Goal: Transaction & Acquisition: Purchase product/service

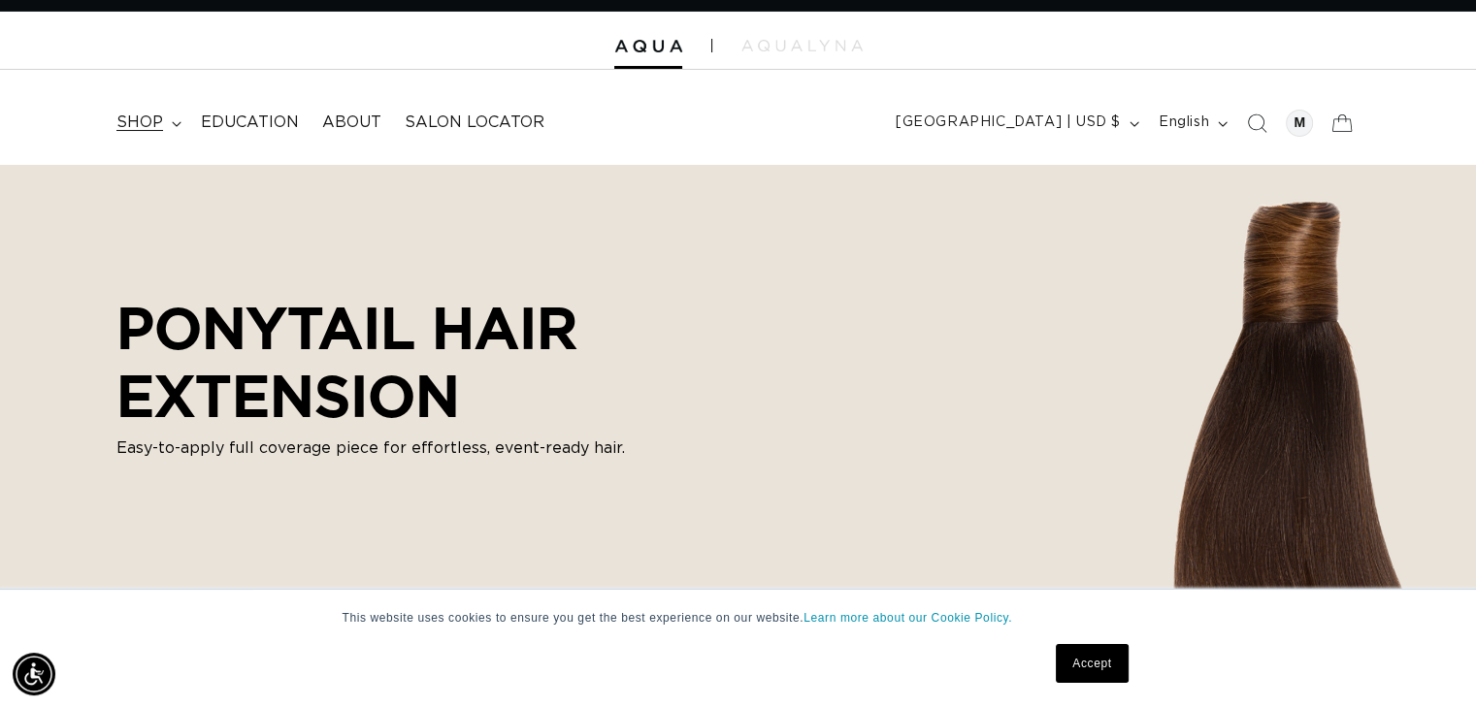
click at [150, 113] on span "shop" at bounding box center [139, 123] width 47 height 20
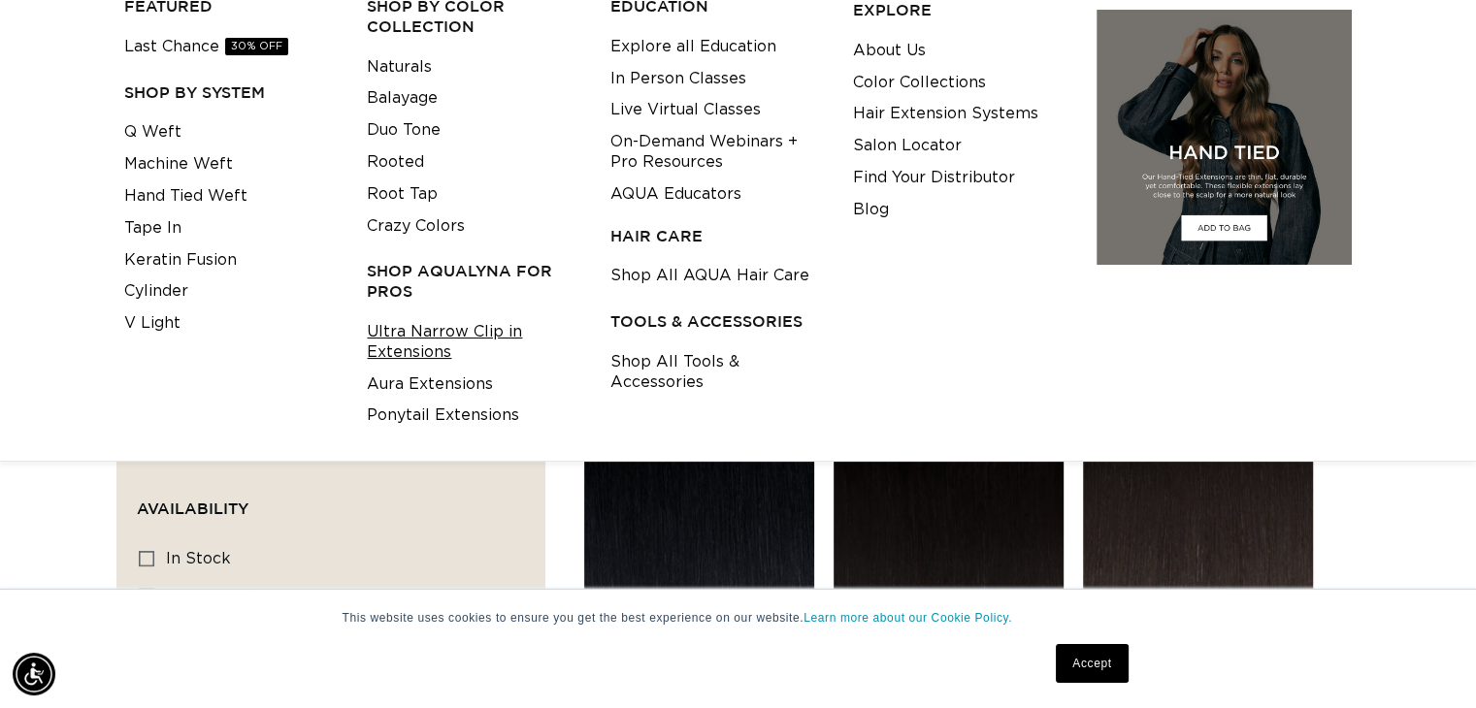
scroll to position [0, 1338]
click at [449, 328] on link "Ultra Narrow Clip in Extensions" at bounding box center [473, 342] width 213 height 52
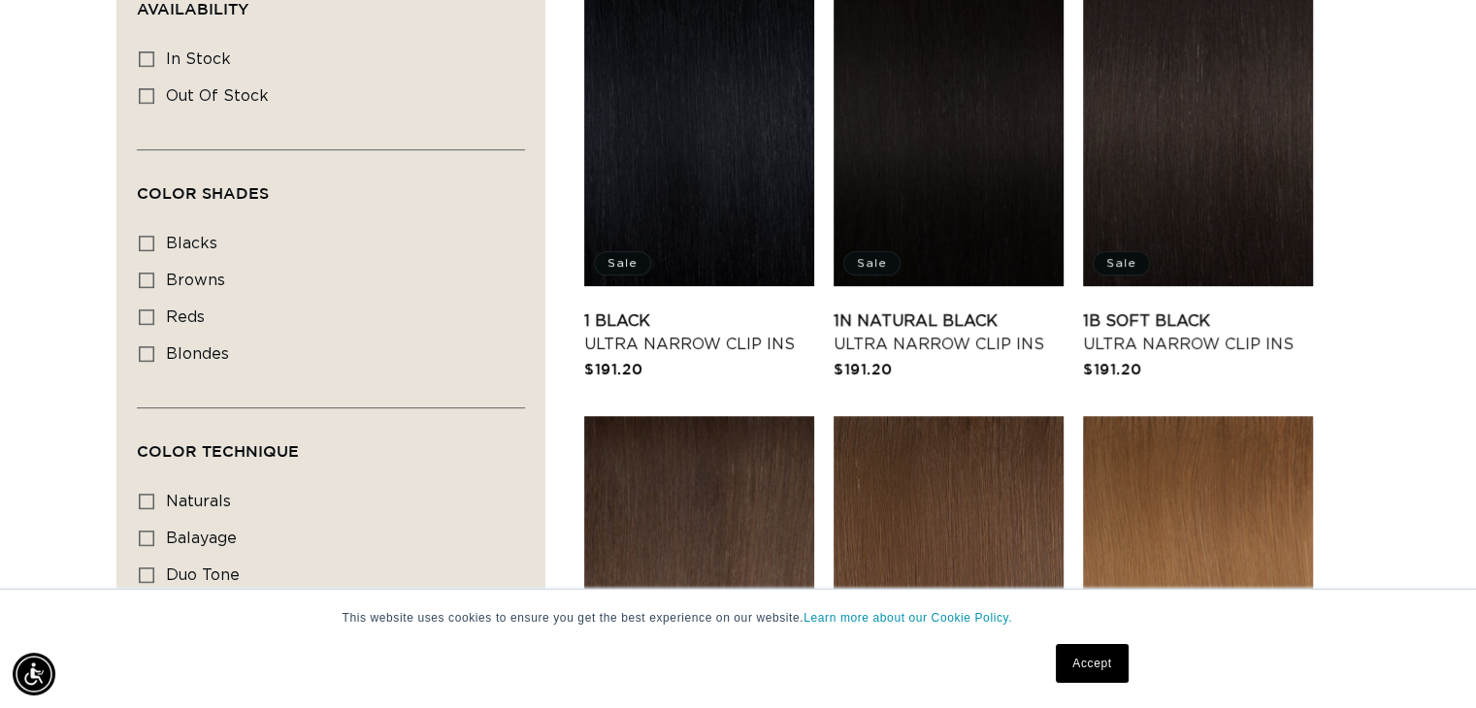
scroll to position [763, 0]
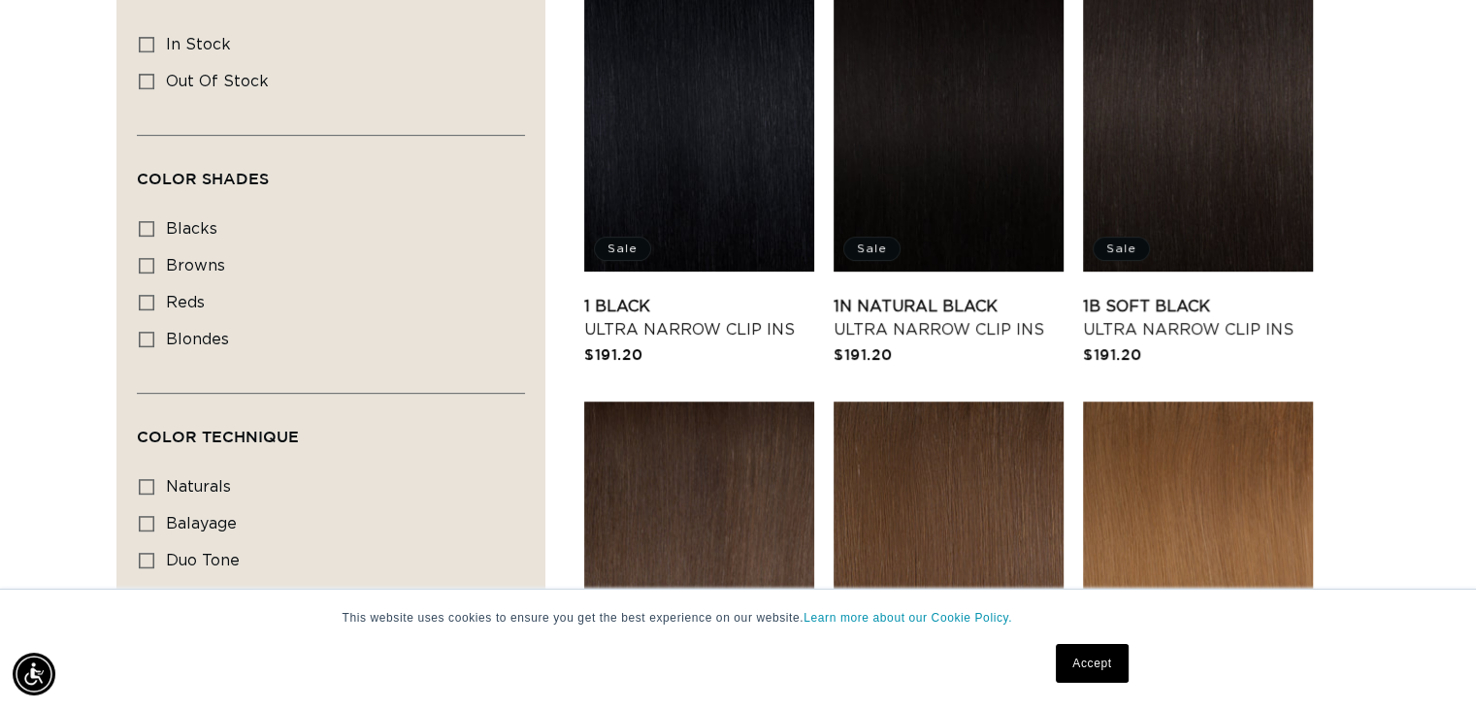
drag, startPoint x: 0, startPoint y: 0, endPoint x: 1485, endPoint y: 164, distance: 1493.6
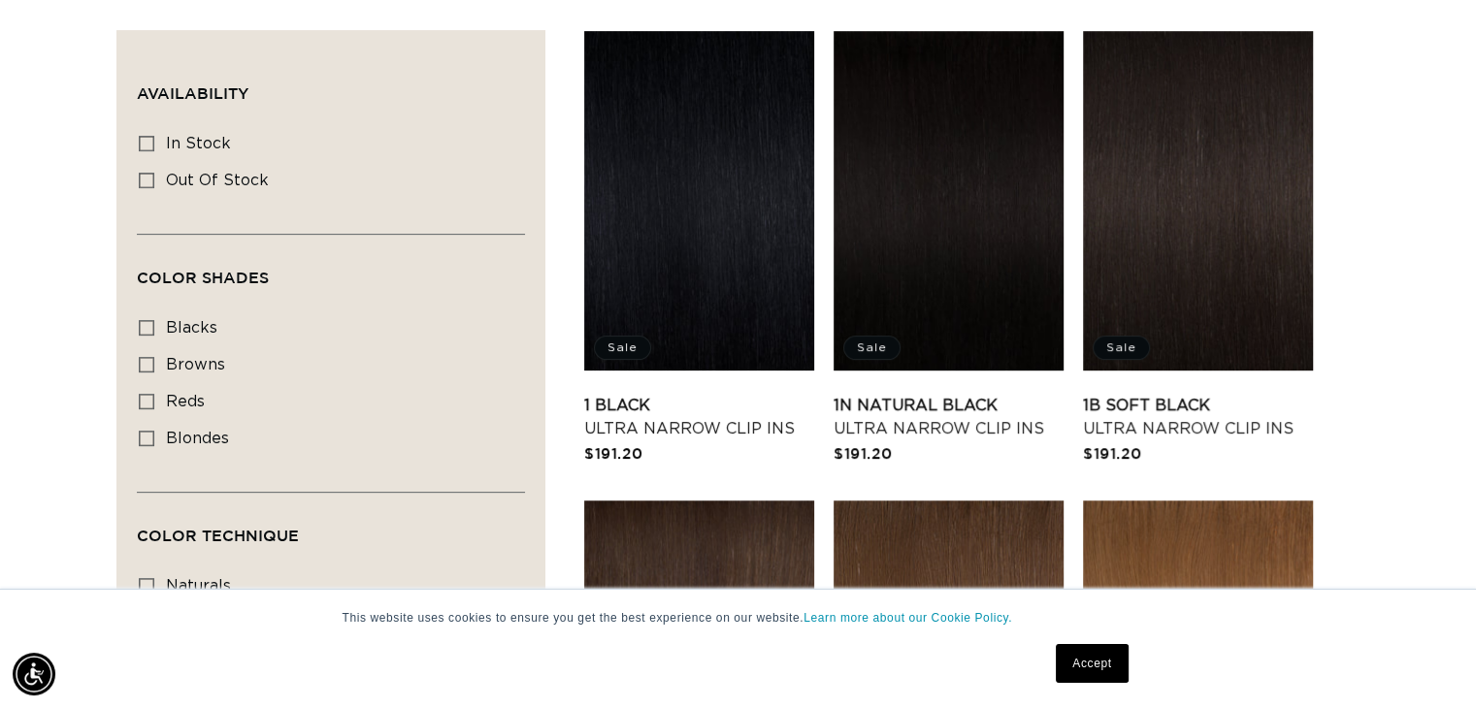
scroll to position [0, 1338]
click at [1174, 394] on link "1B Soft Black Ultra Narrow Clip Ins" at bounding box center [1198, 417] width 230 height 47
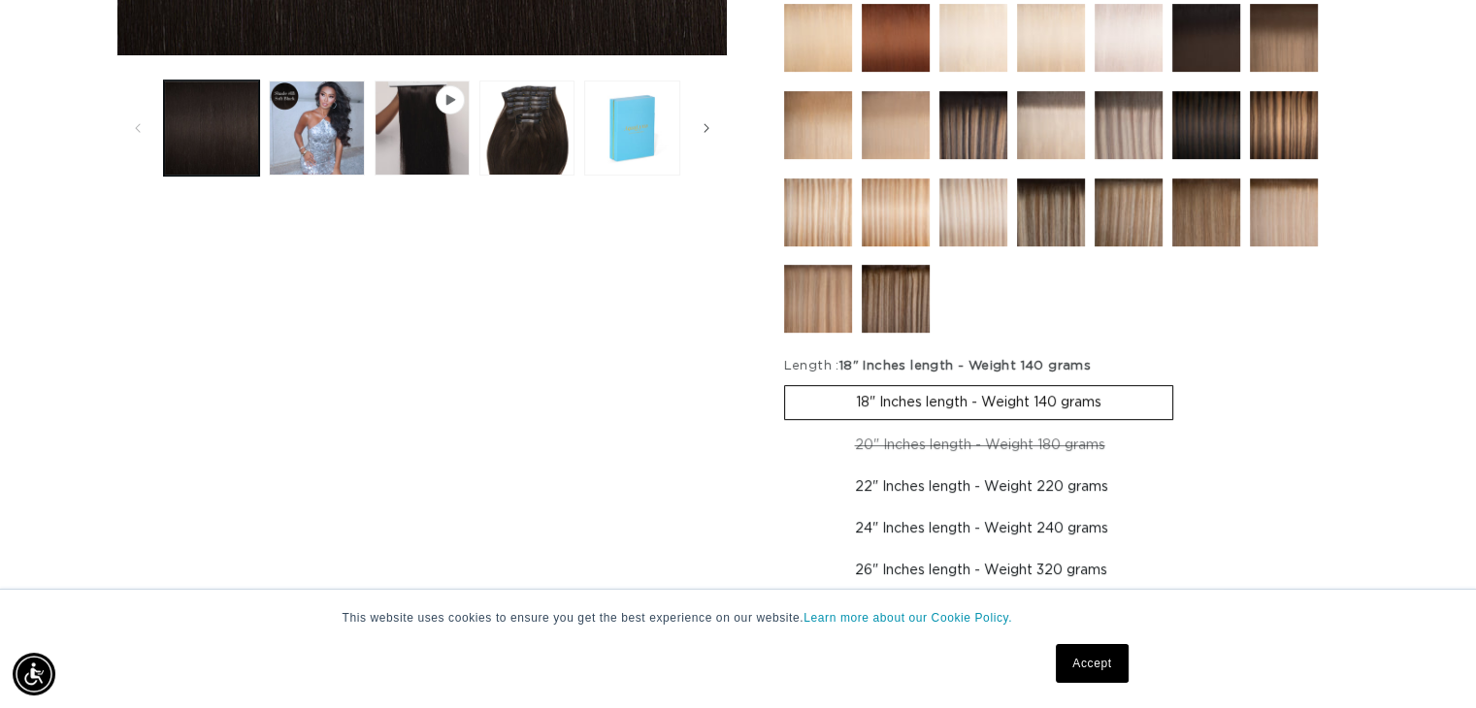
scroll to position [0, 1338]
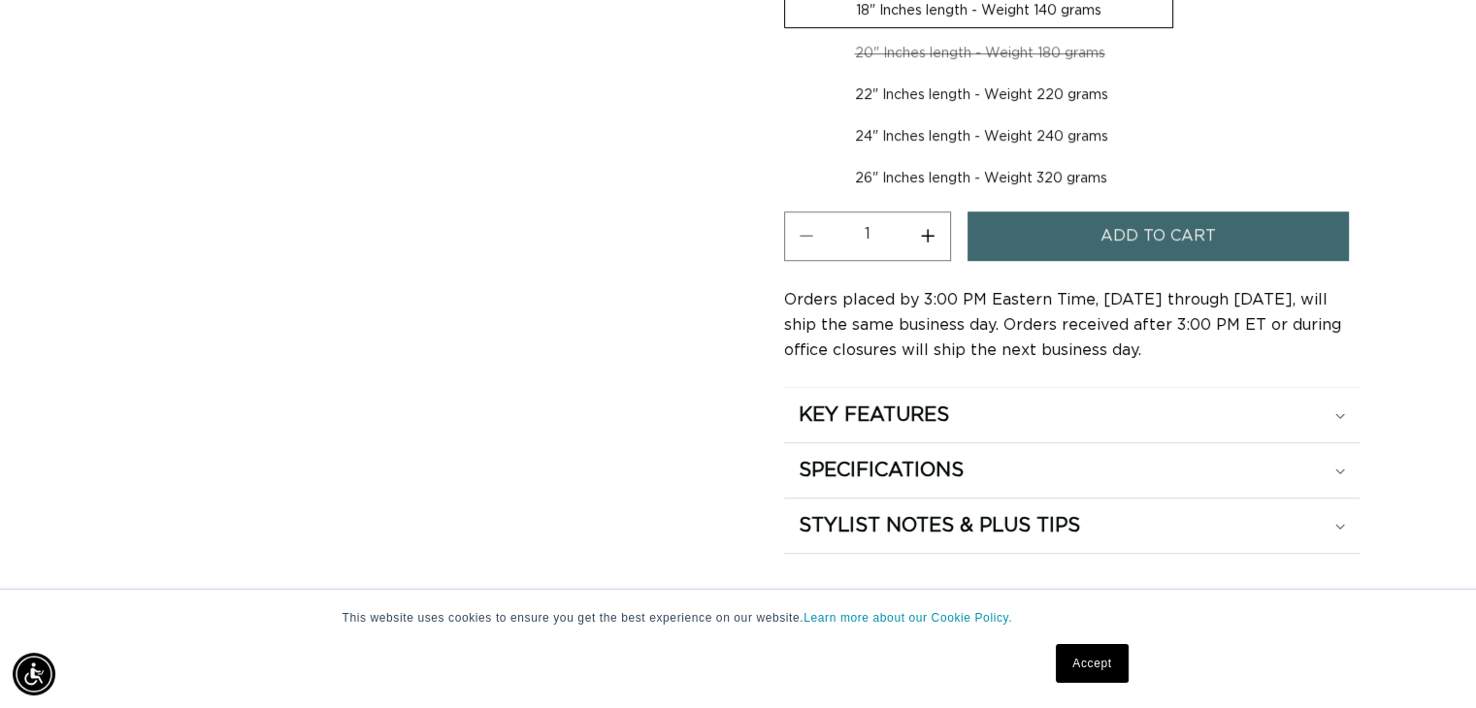
drag, startPoint x: 1480, startPoint y: 75, endPoint x: 1489, endPoint y: 212, distance: 137.2
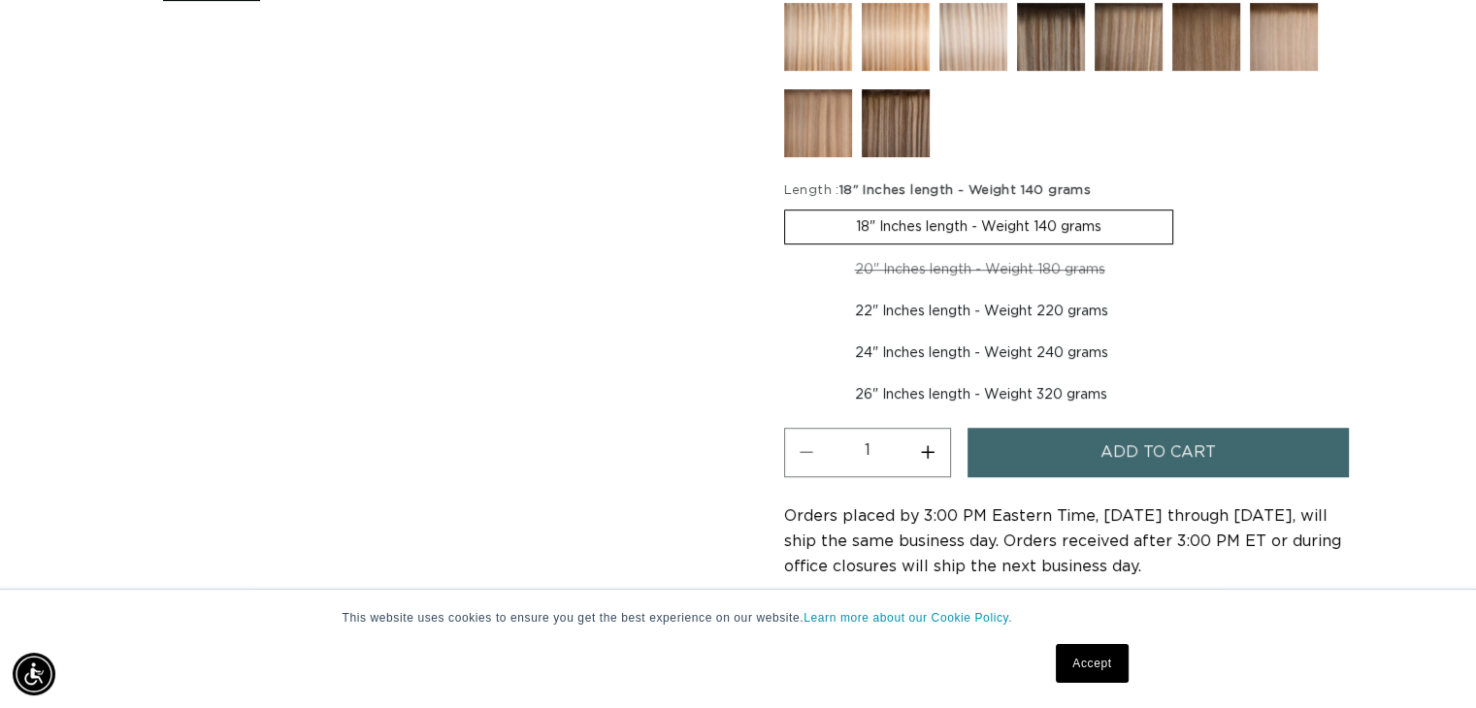
scroll to position [949, 0]
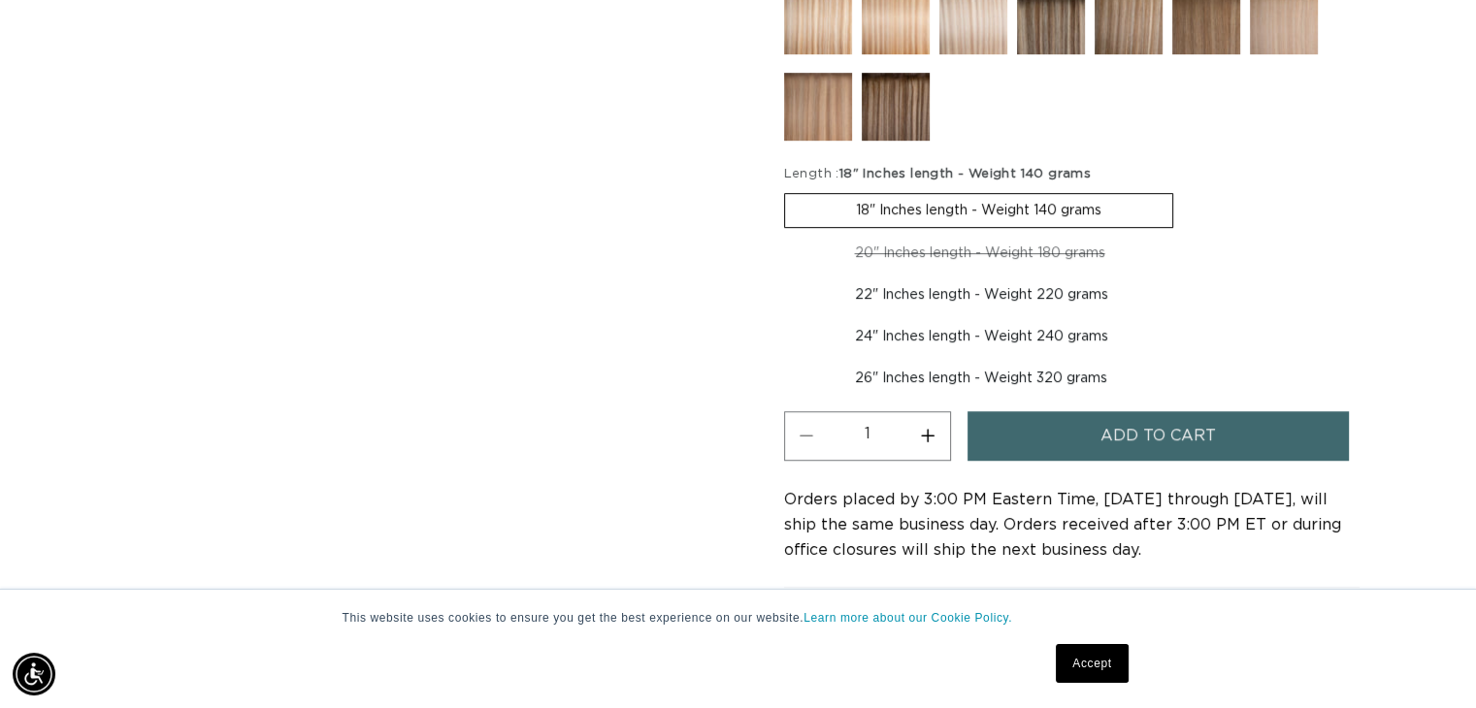
click at [959, 287] on label "22" Inches length - Weight 220 grams Variant sold out or unavailable" at bounding box center [981, 294] width 395 height 33
click at [1186, 234] on input "22" Inches length - Weight 220 grams Variant sold out or unavailable" at bounding box center [1186, 233] width 1 height 1
radio input "true"
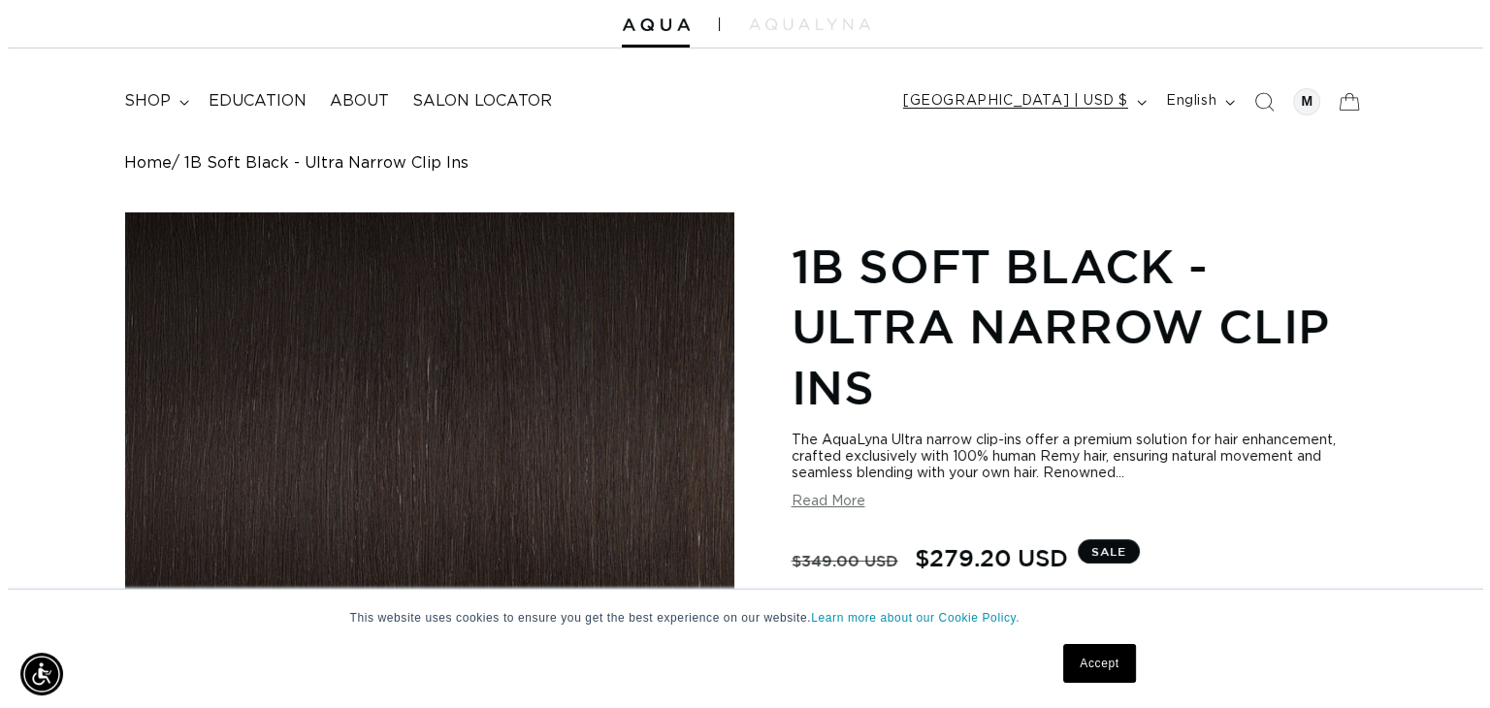
scroll to position [0, 1338]
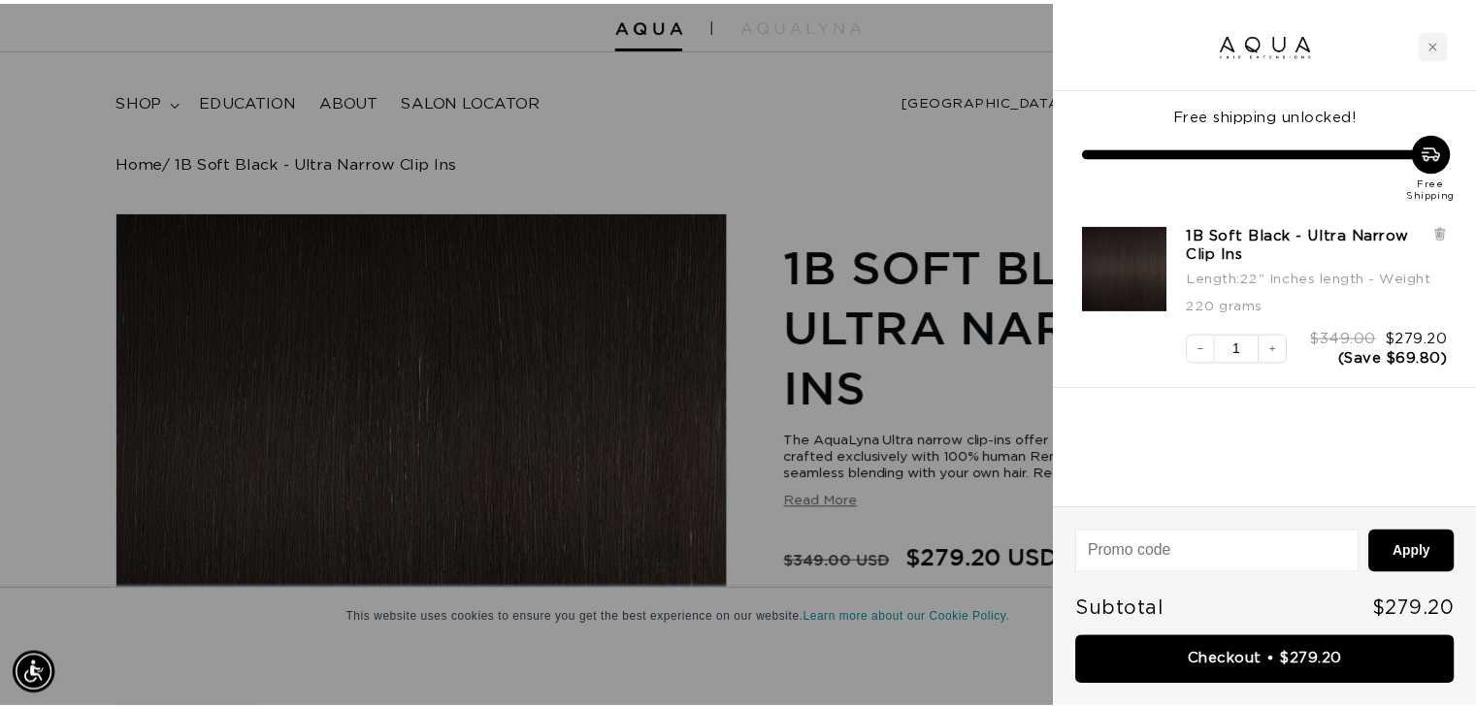
scroll to position [0, 1353]
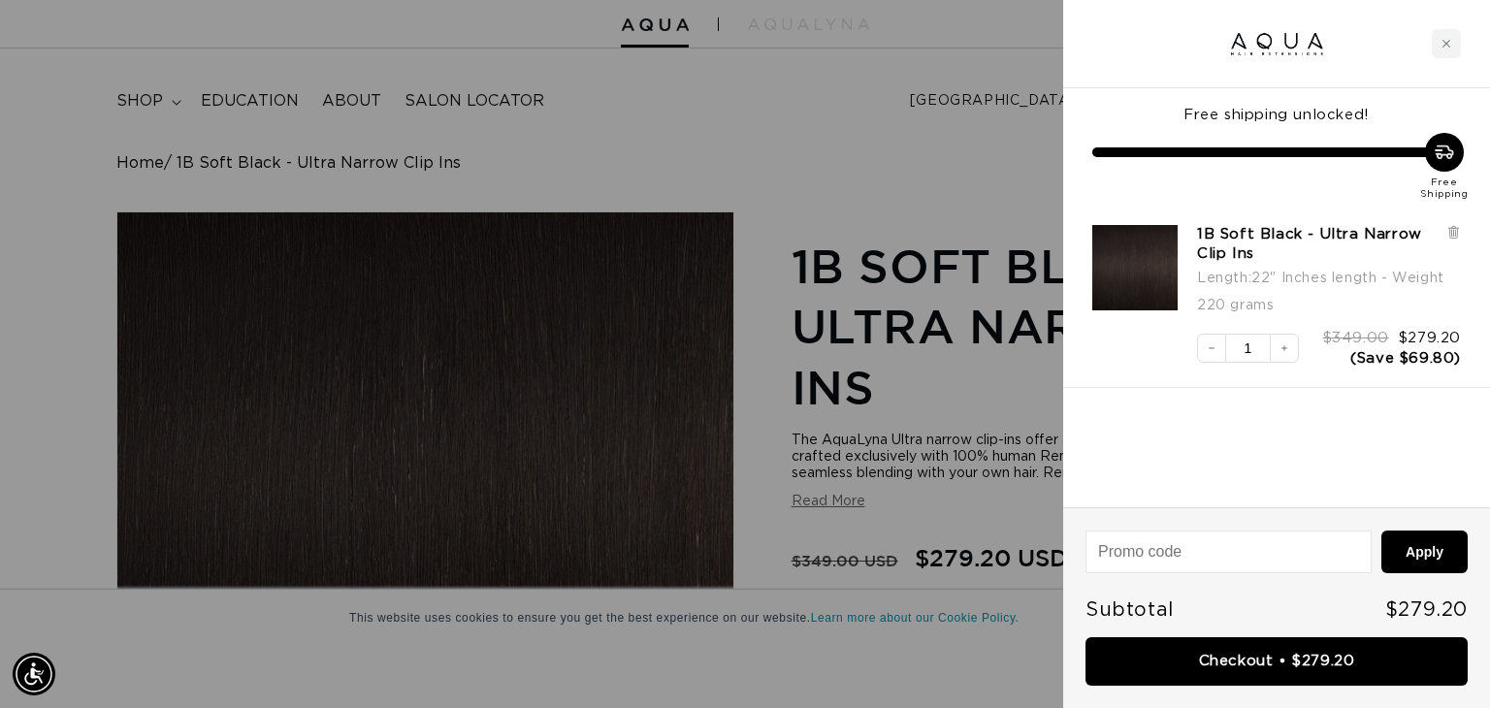
click at [869, 98] on div at bounding box center [745, 354] width 1490 height 708
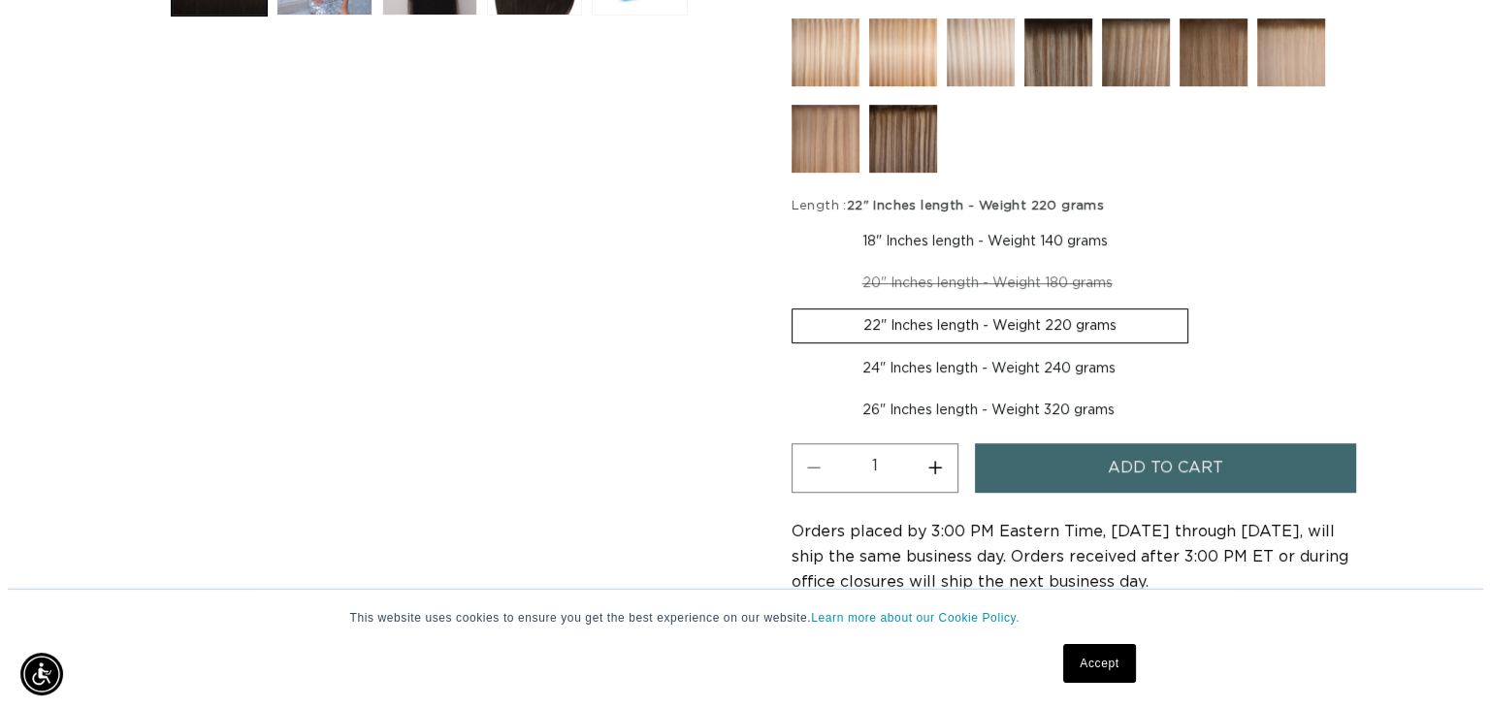
scroll to position [925, 0]
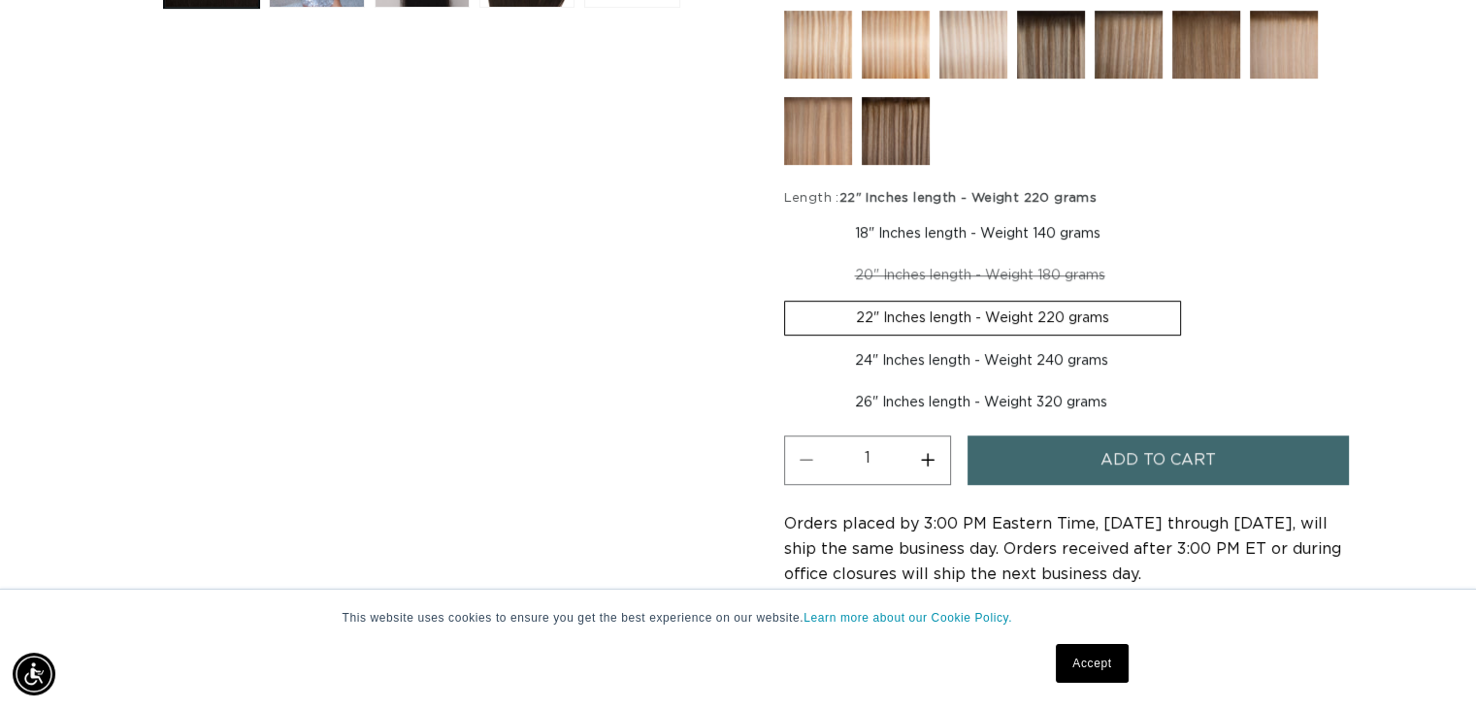
click at [1097, 460] on button "Add to cart" at bounding box center [1158, 460] width 382 height 49
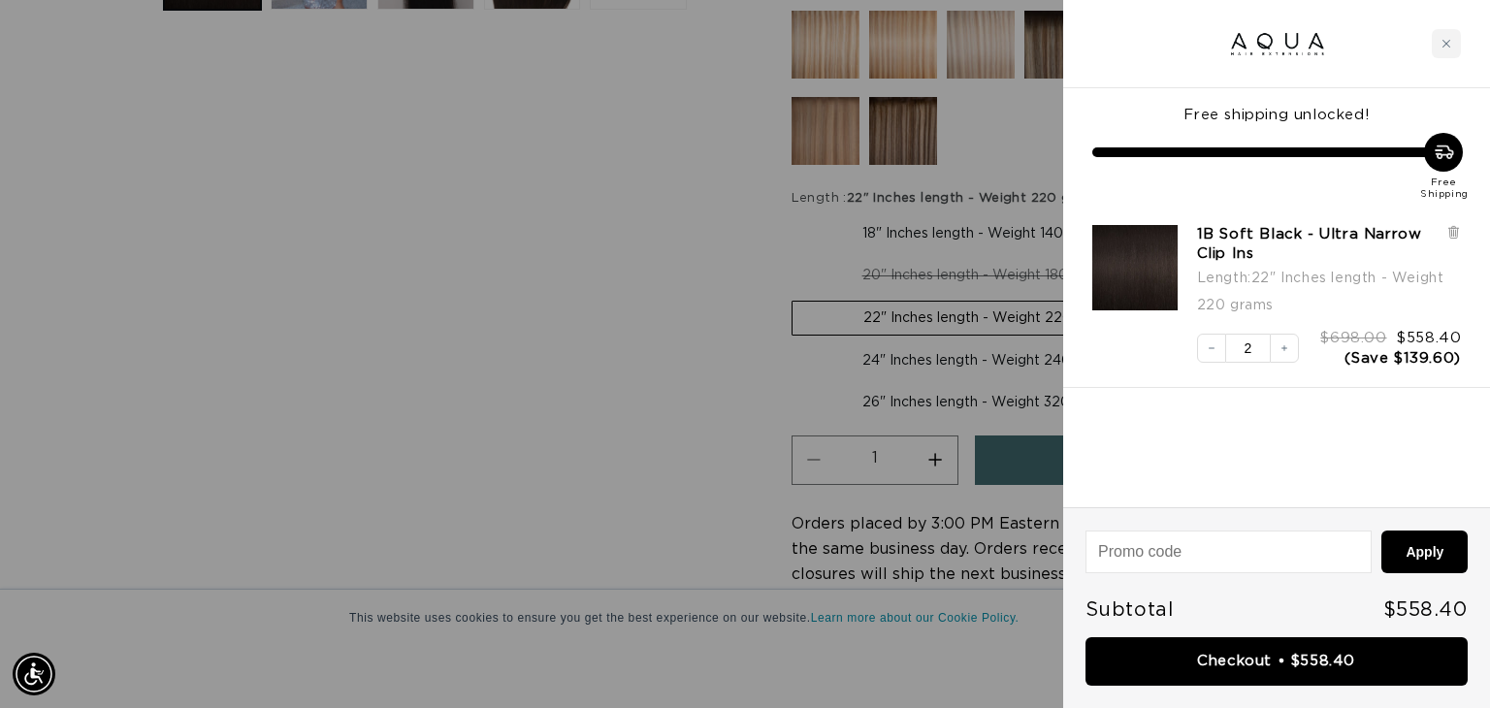
scroll to position [0, 1353]
click at [1212, 349] on icon "Decrease quantity" at bounding box center [1212, 349] width 12 height 12
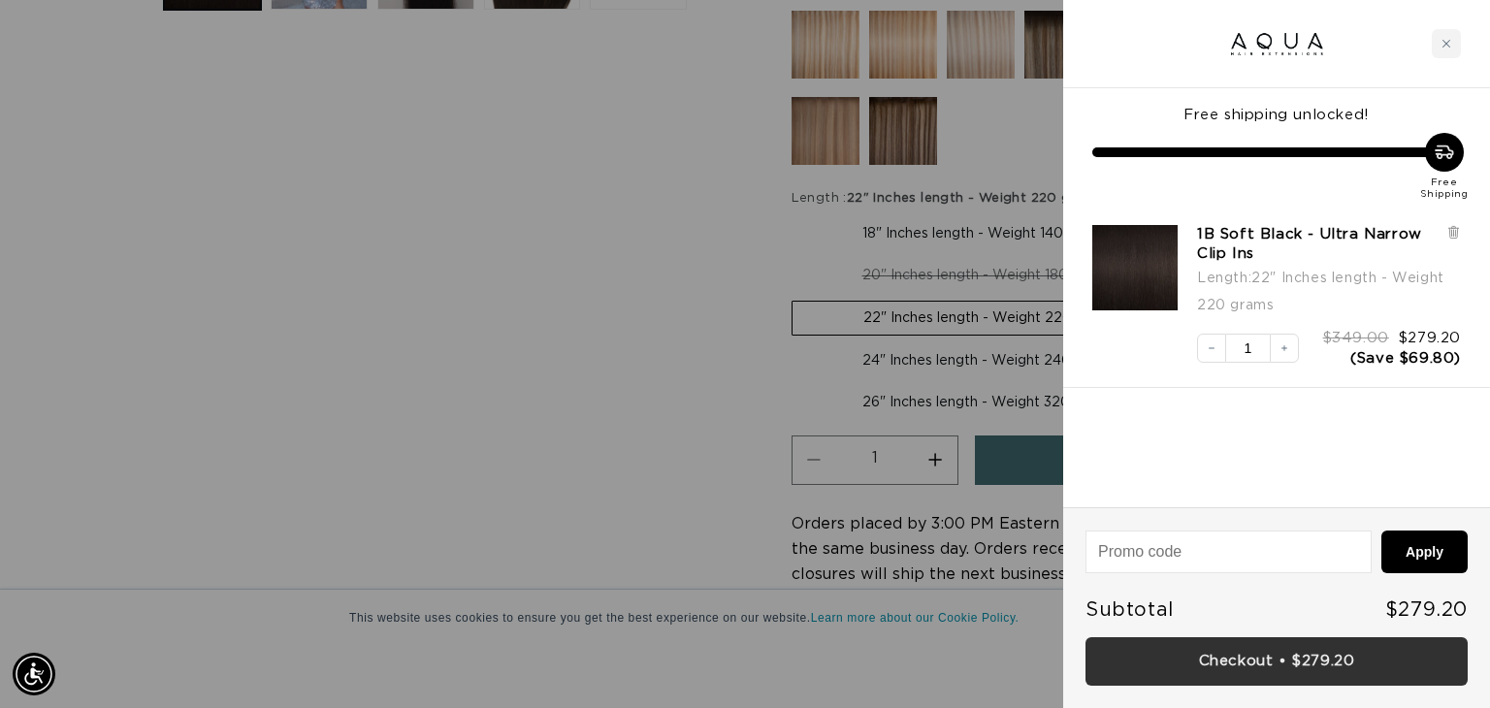
scroll to position [0, 2705]
click at [1250, 657] on link "Checkout • $279.20" at bounding box center [1277, 662] width 382 height 49
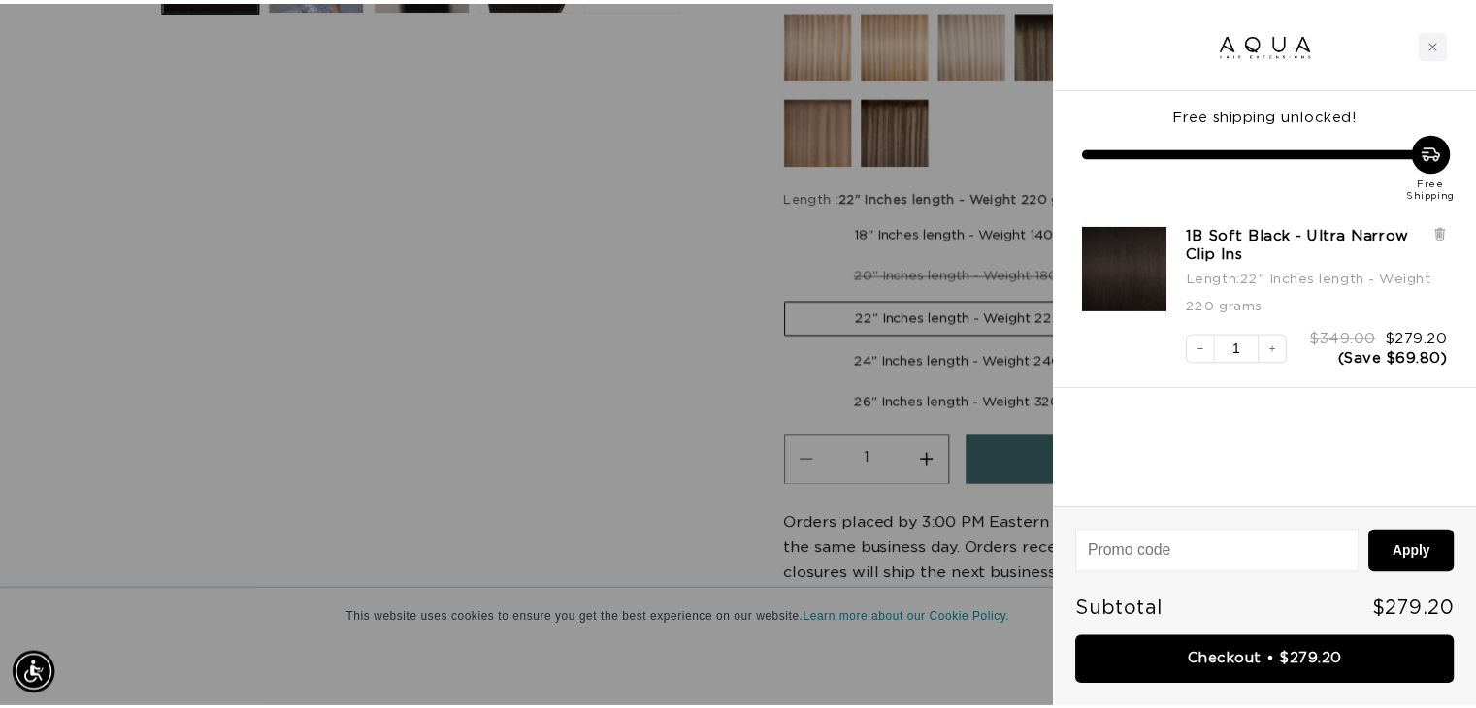
scroll to position [0, 1353]
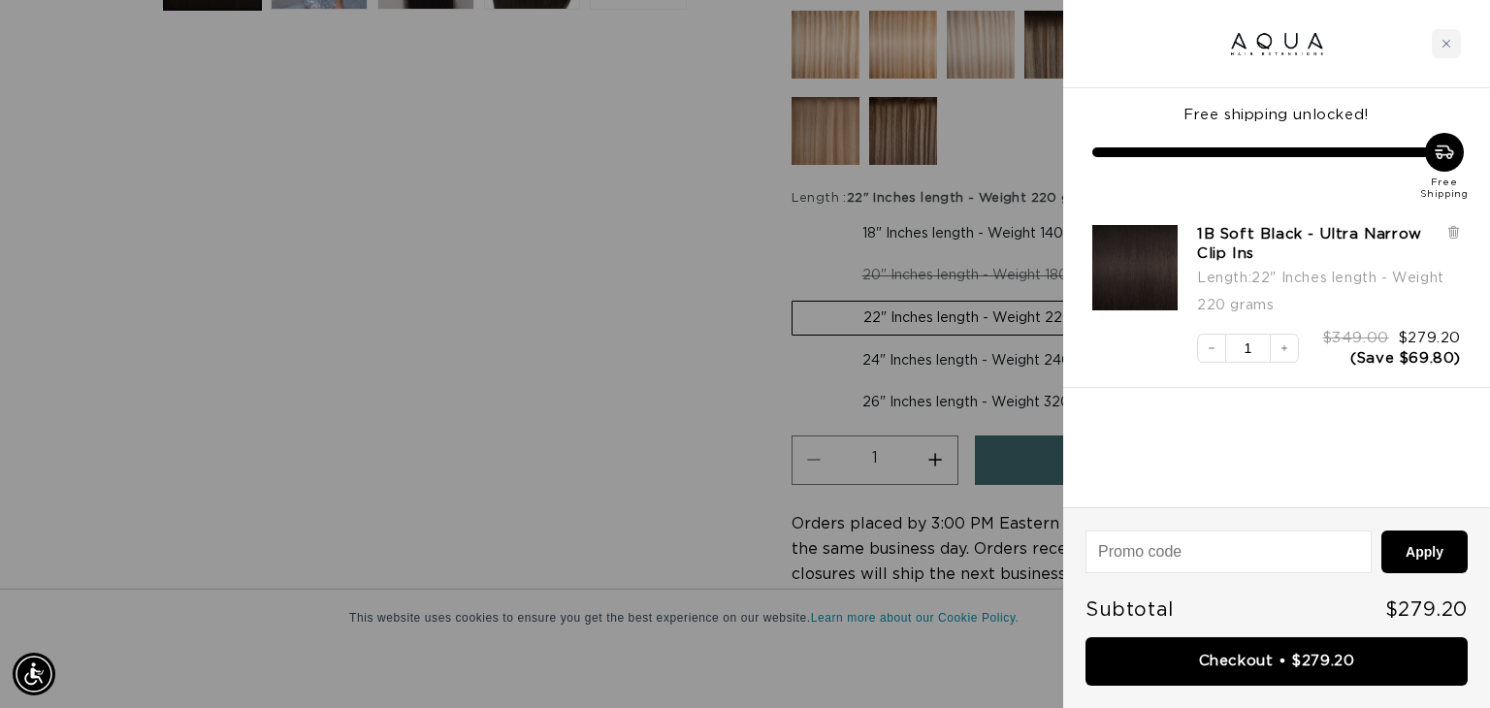
click at [618, 350] on div at bounding box center [745, 354] width 1490 height 708
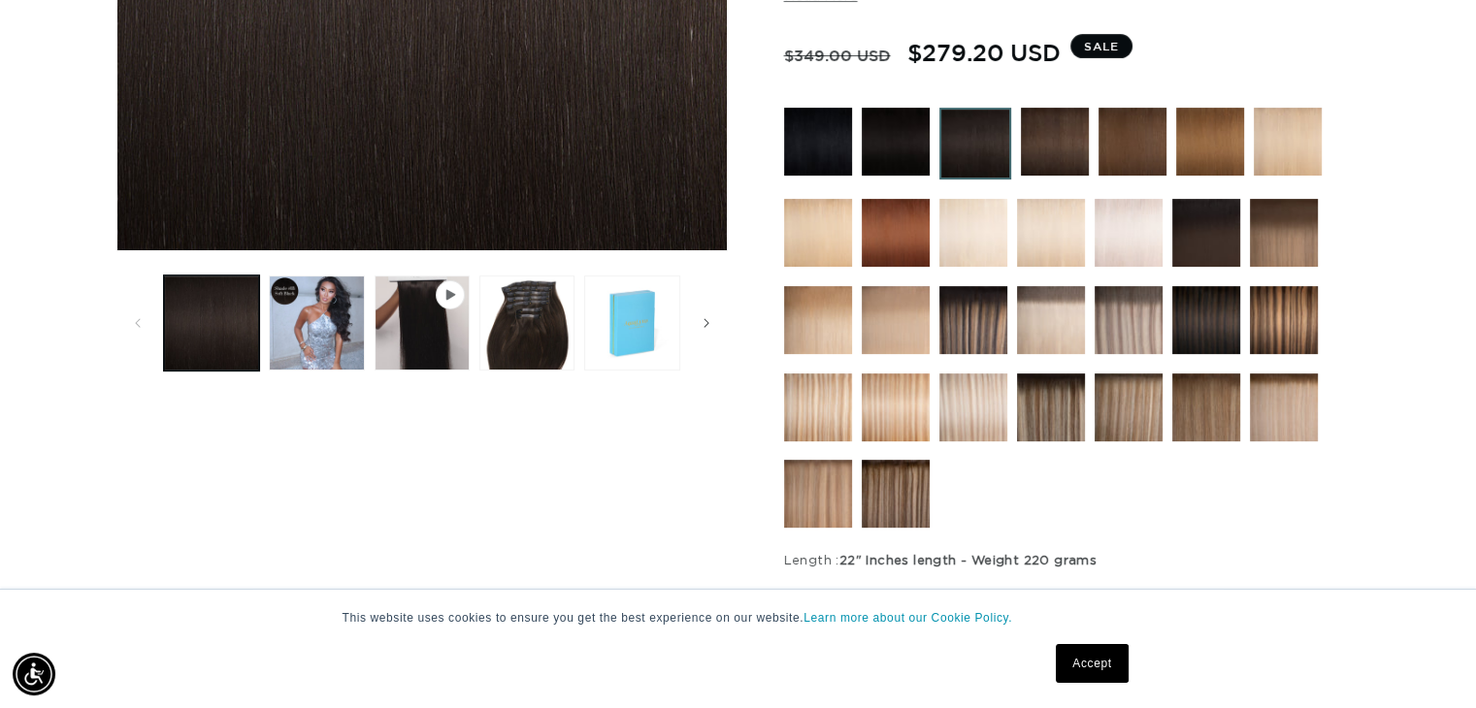
scroll to position [0, 0]
click at [703, 330] on icon "Slide right" at bounding box center [706, 322] width 7 height 21
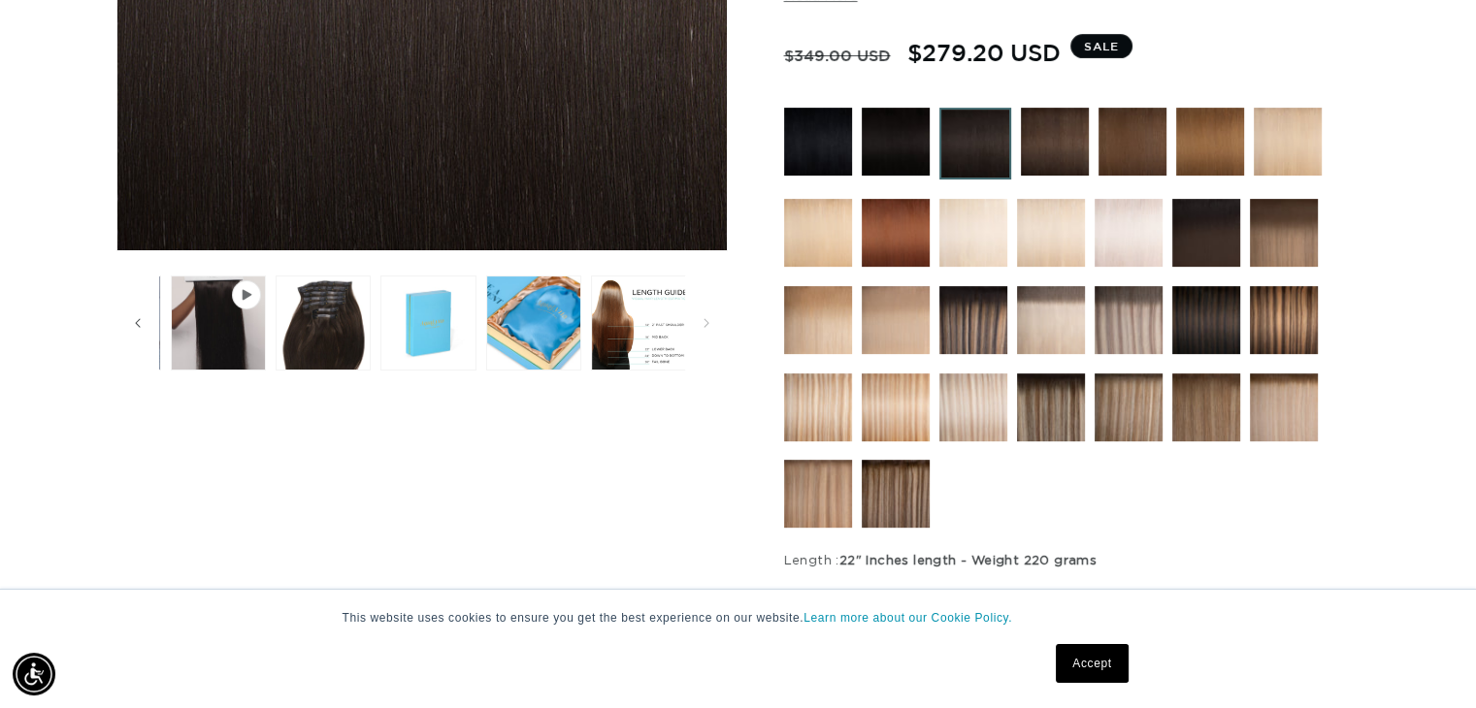
scroll to position [0, 210]
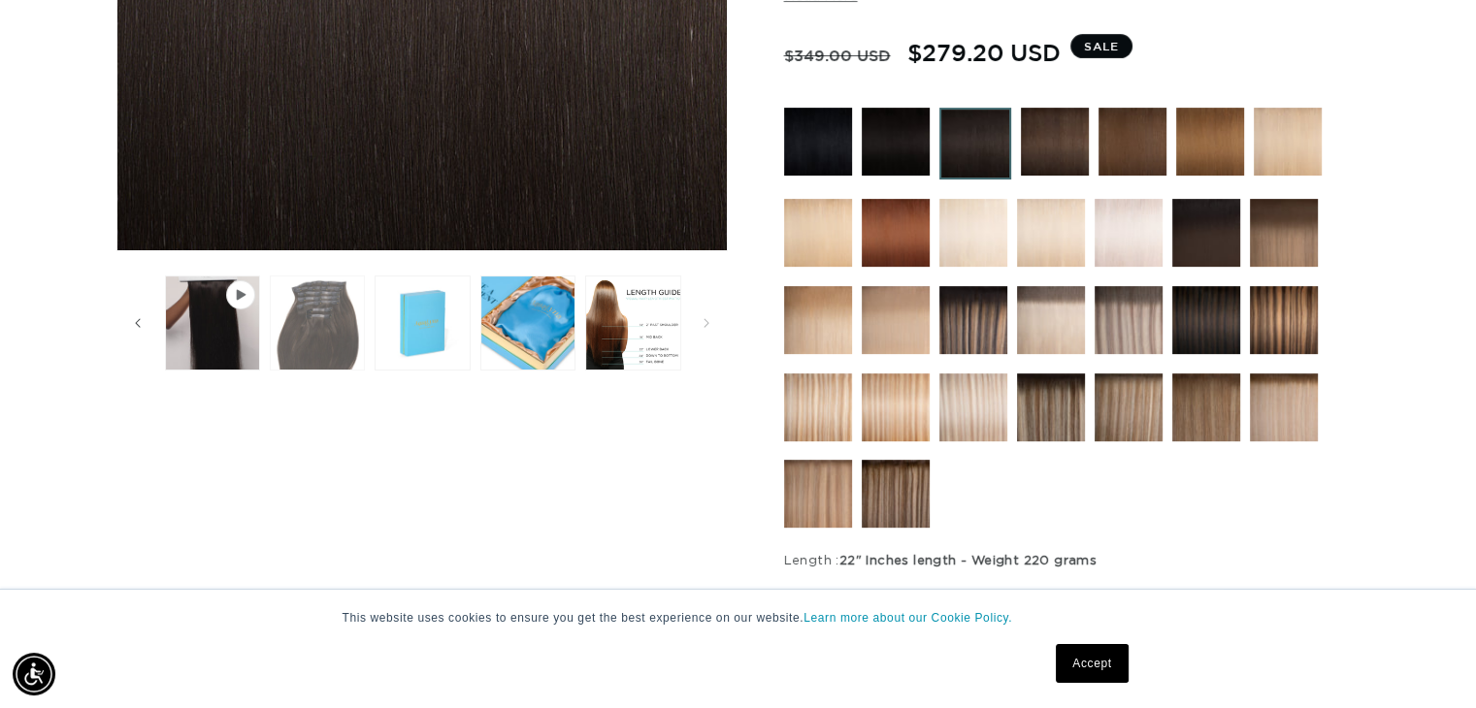
click at [344, 305] on button "Load image 3 in gallery view" at bounding box center [317, 323] width 95 height 95
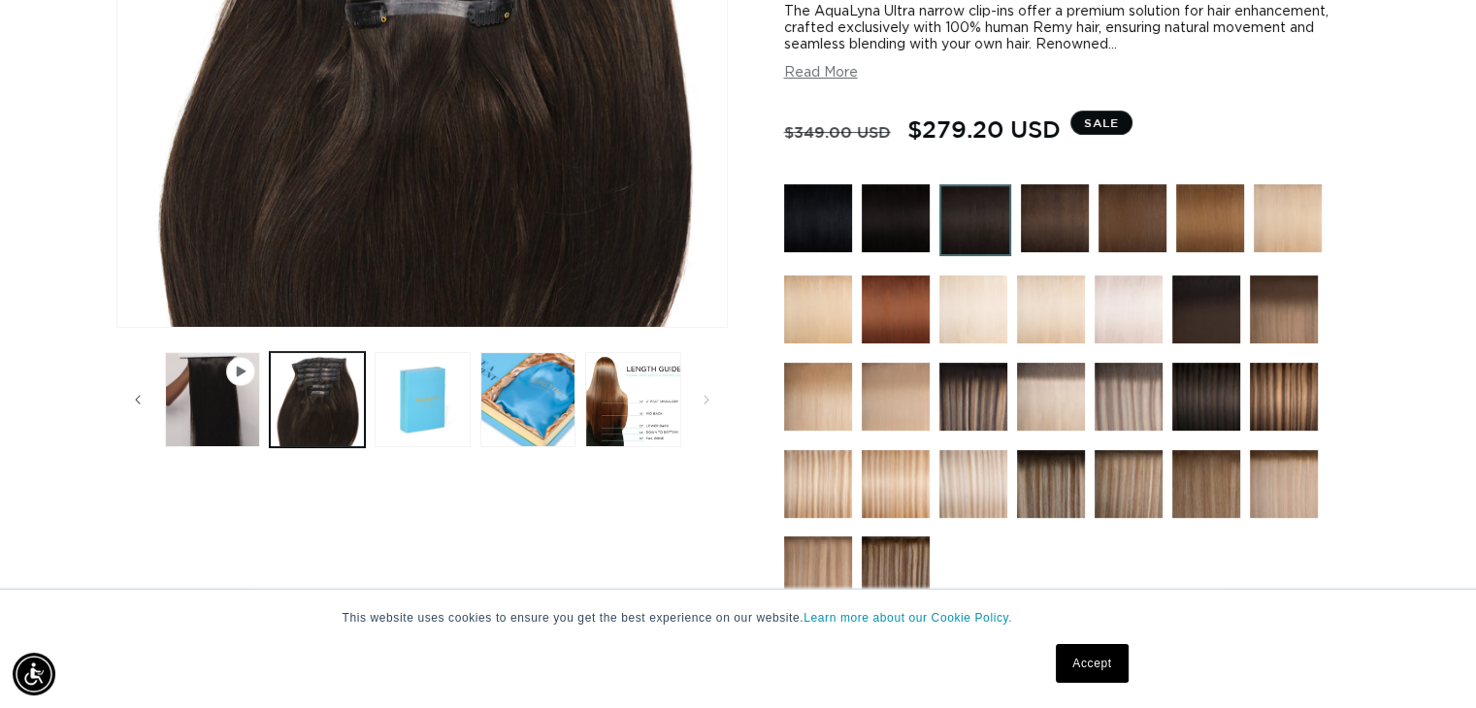
scroll to position [501, 0]
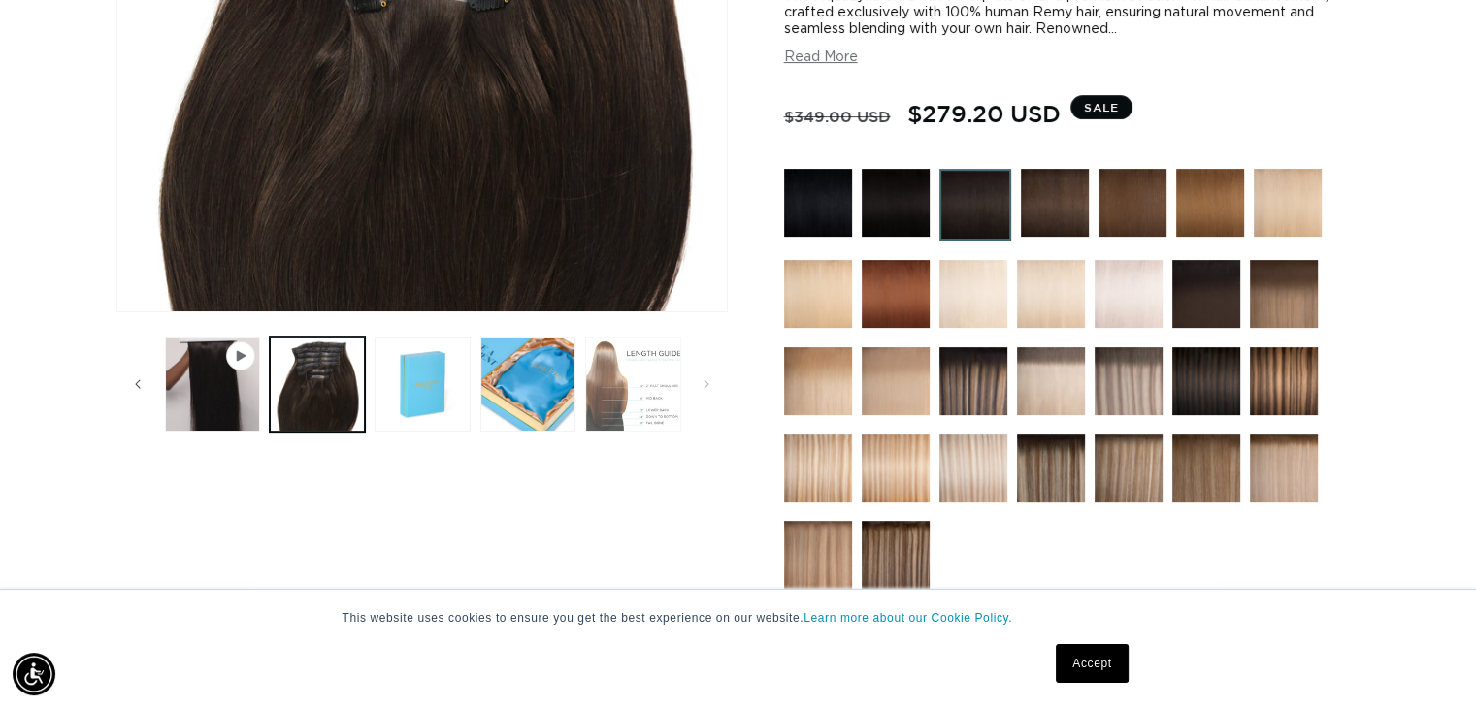
click at [610, 411] on button "Load image 6 in gallery view" at bounding box center [632, 384] width 95 height 95
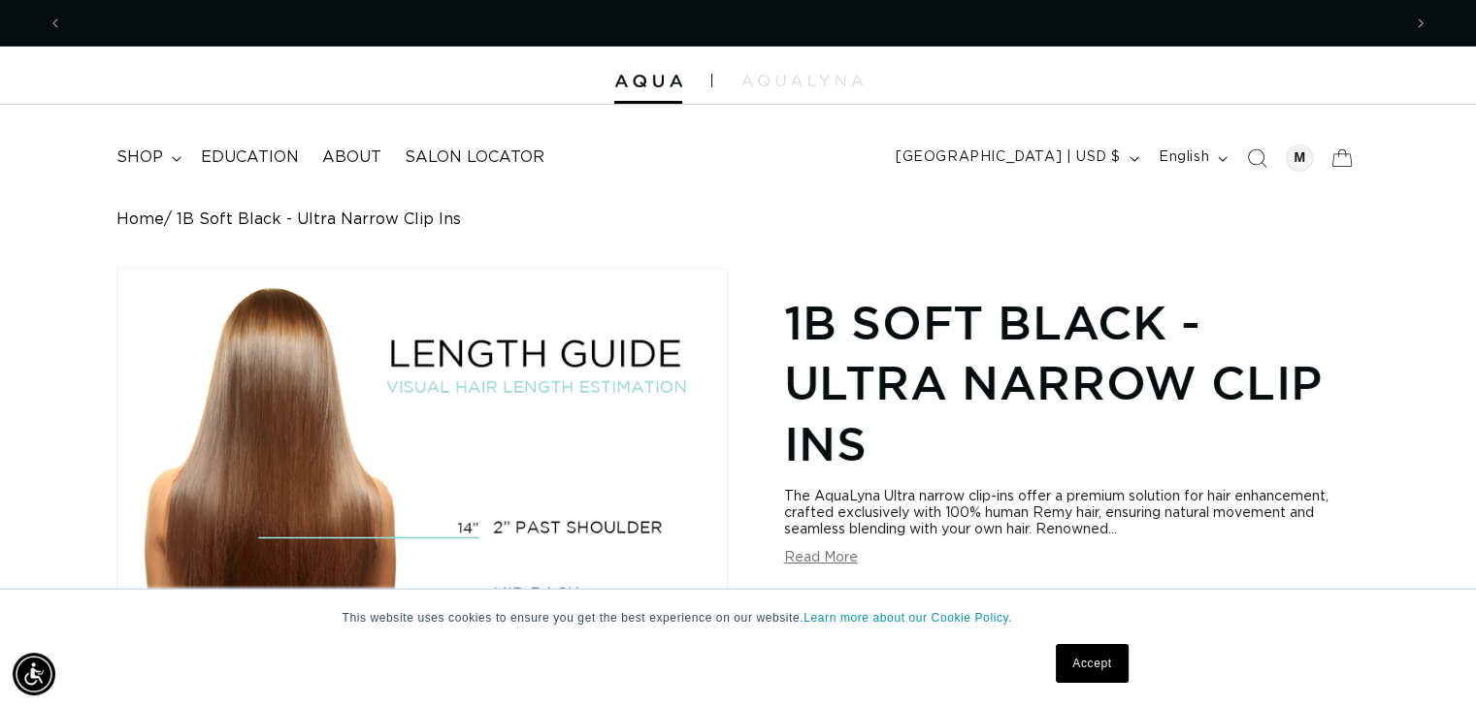
scroll to position [0, 0]
click at [1339, 164] on icon at bounding box center [1342, 158] width 46 height 46
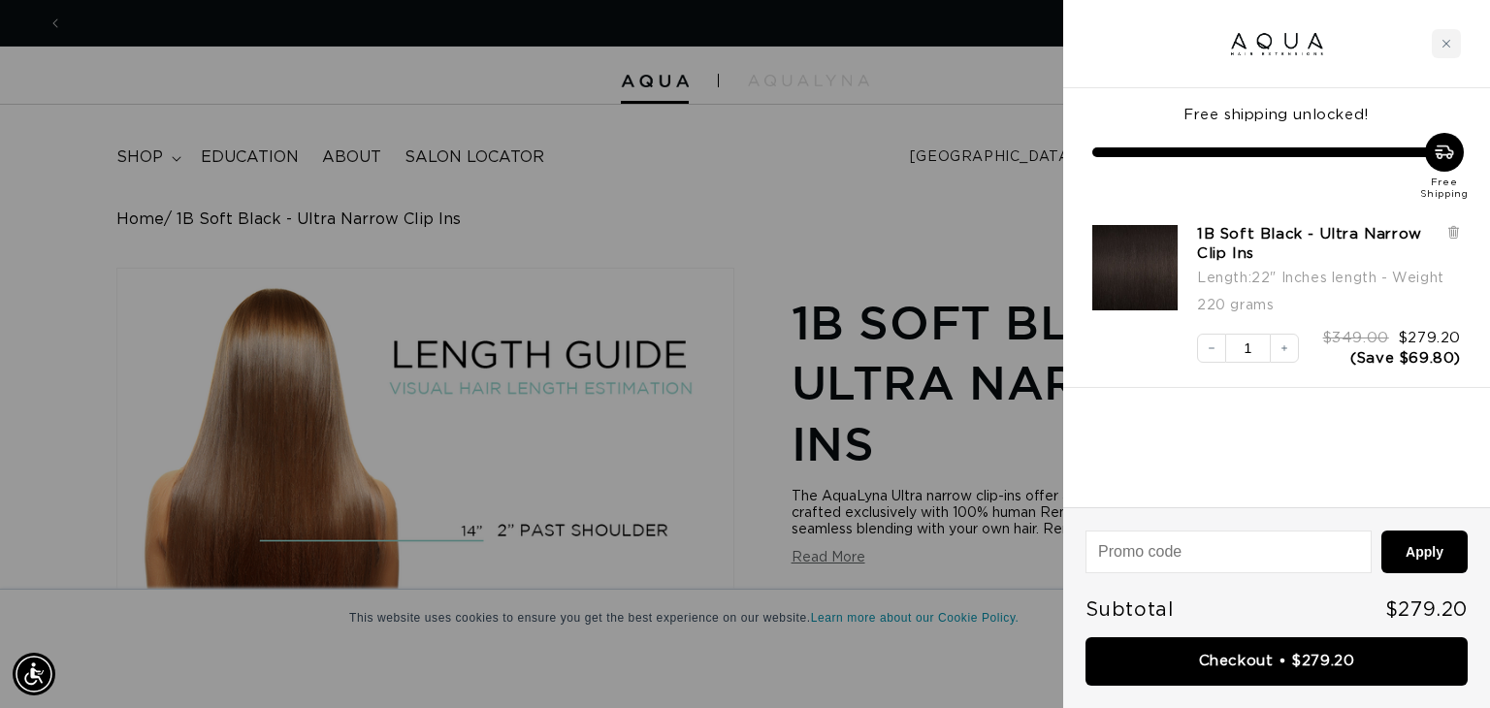
scroll to position [0, 2705]
